Goal: Task Accomplishment & Management: Use online tool/utility

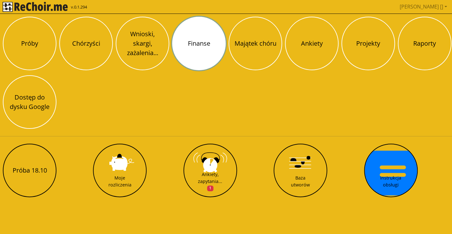
click at [202, 34] on button "Finanse" at bounding box center [199, 44] width 54 height 54
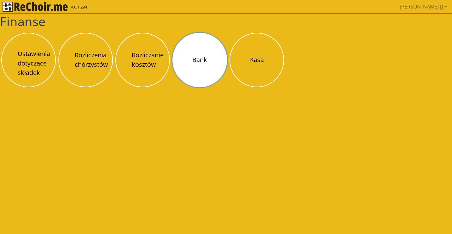
click at [194, 66] on button "Bank" at bounding box center [199, 60] width 54 height 54
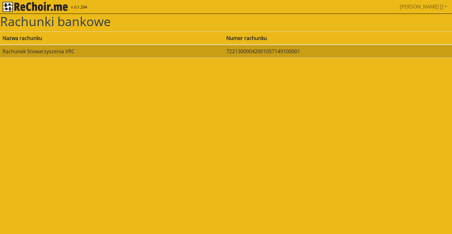
click at [55, 49] on td "Rachunek Stowarzyszenia VRC" at bounding box center [112, 51] width 224 height 13
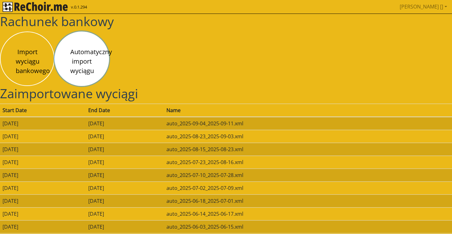
click at [78, 57] on button "Automatyczny import wyciągu" at bounding box center [81, 58] width 54 height 54
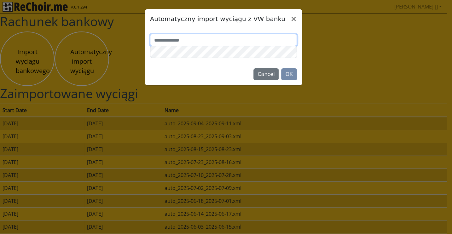
type input "*******"
click at [292, 73] on button "OK" at bounding box center [288, 74] width 15 height 12
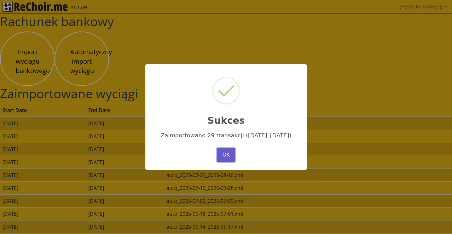
click at [229, 156] on button "OK" at bounding box center [226, 155] width 18 height 14
